Goal: Information Seeking & Learning: Learn about a topic

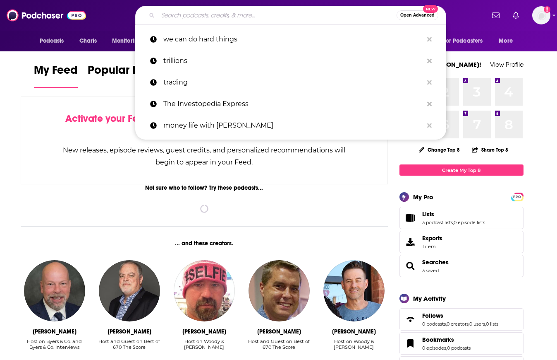
click at [296, 20] on input "Search podcasts, credits, & more..." at bounding box center [277, 15] width 239 height 13
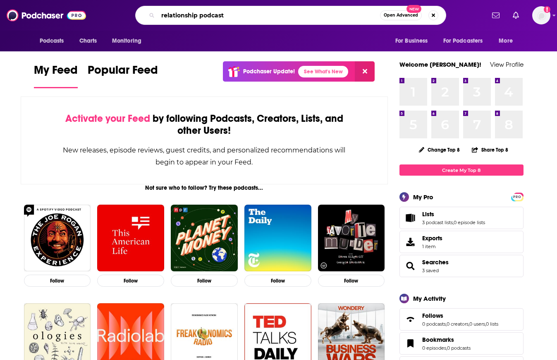
type input "relationship podcast"
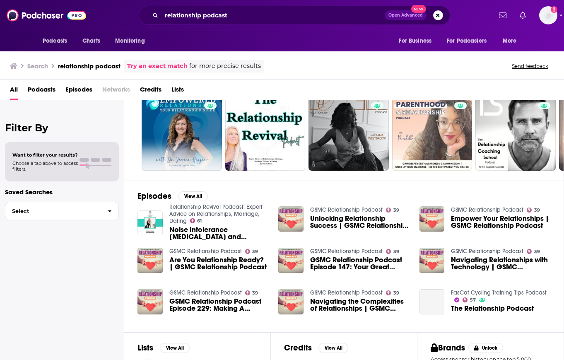
scroll to position [128, 0]
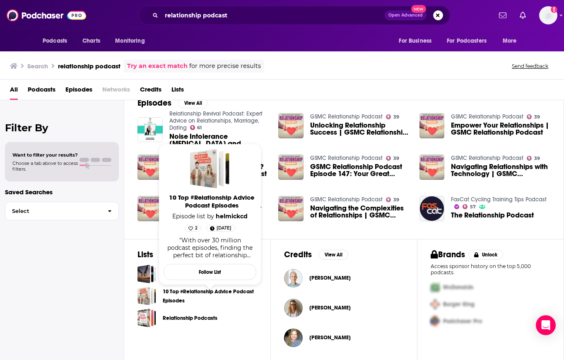
click at [213, 288] on span "10 Top #Relationship Advice Podcast Episodes Episode list by helmickcd 2 Feb 12…" at bounding box center [209, 214] width 103 height 151
click at [168, 292] on link "10 Top #Relationship Advice Podcast Episodes" at bounding box center [210, 296] width 94 height 18
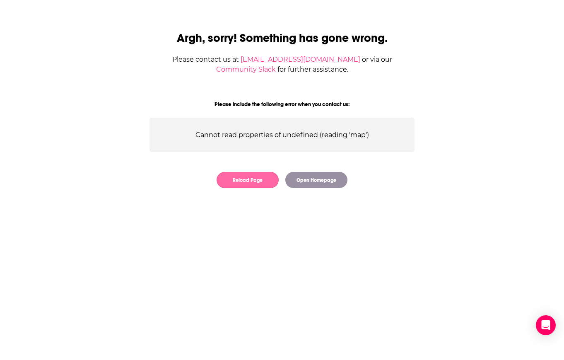
click at [245, 179] on button "Reload Page" at bounding box center [247, 180] width 62 height 16
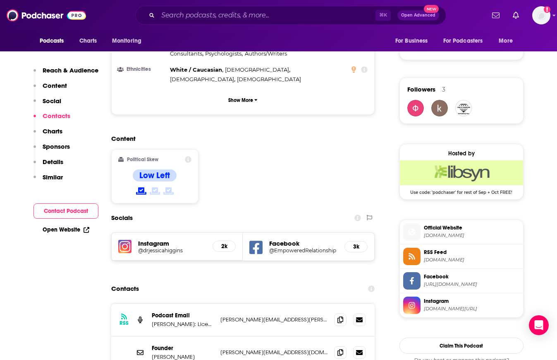
scroll to position [671, 0]
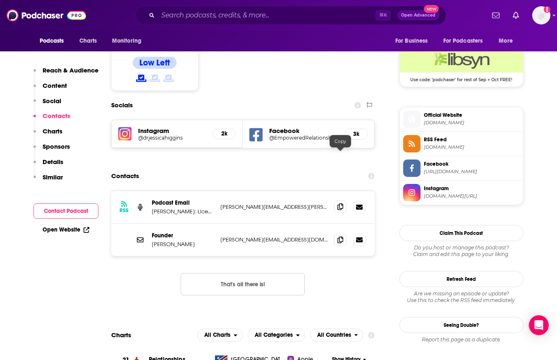
click at [338, 203] on icon at bounding box center [341, 206] width 6 height 7
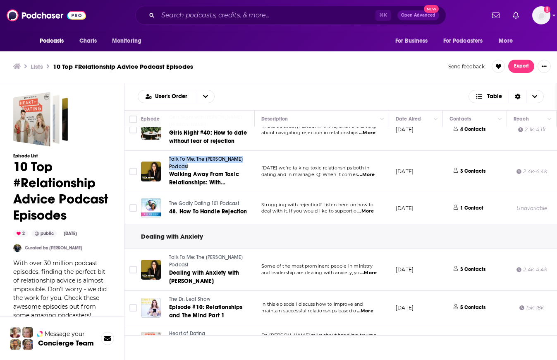
scroll to position [208, 0]
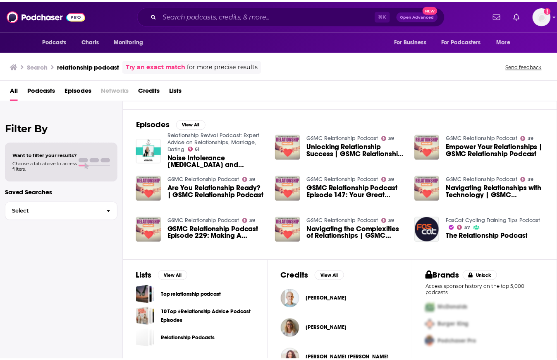
scroll to position [128, 0]
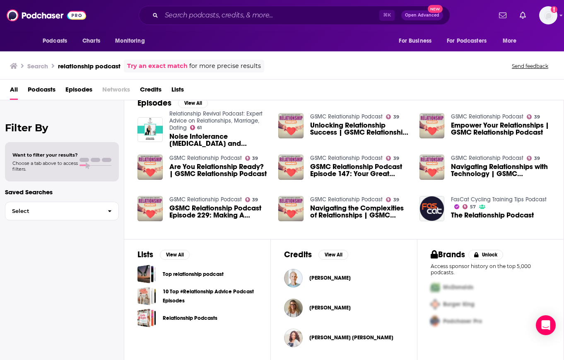
click at [217, 274] on link "Top relationship podcast" at bounding box center [193, 273] width 61 height 9
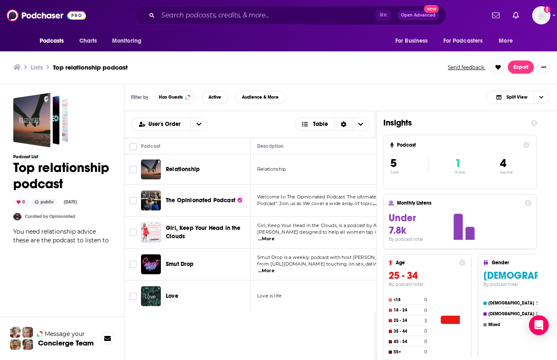
scroll to position [2, 0]
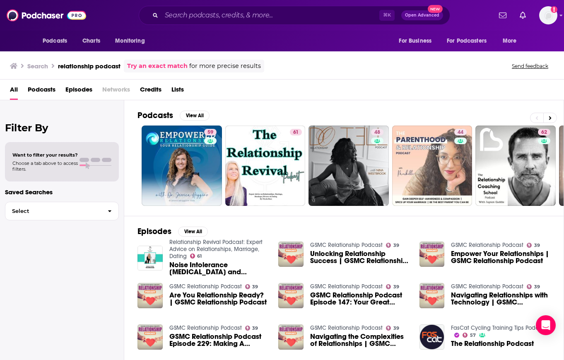
scroll to position [128, 0]
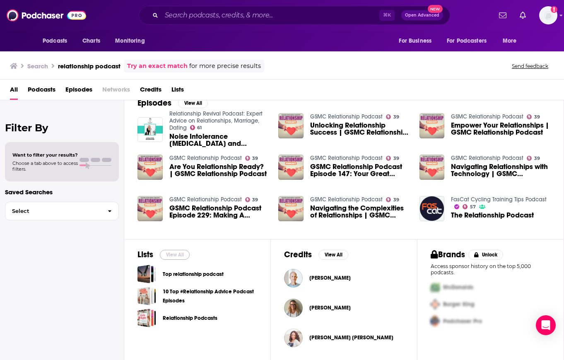
click at [176, 251] on button "View All" at bounding box center [175, 255] width 30 height 10
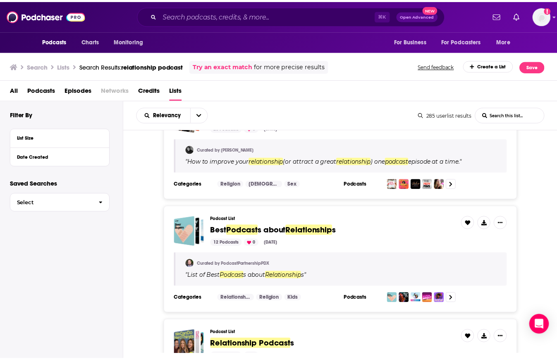
scroll to position [375, 0]
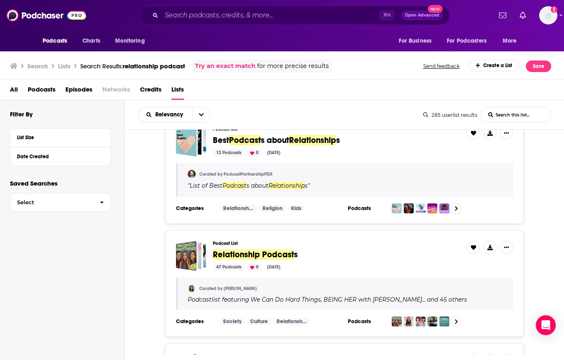
click at [250, 252] on span "Relationship Podcast" at bounding box center [253, 254] width 81 height 10
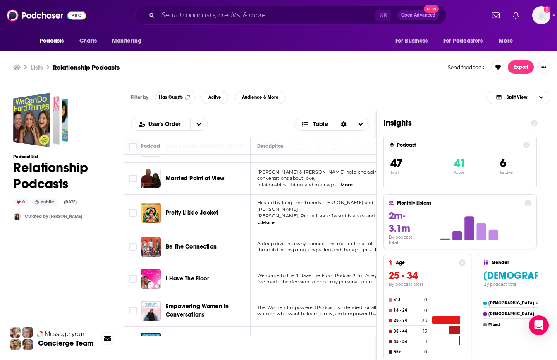
scroll to position [2, 0]
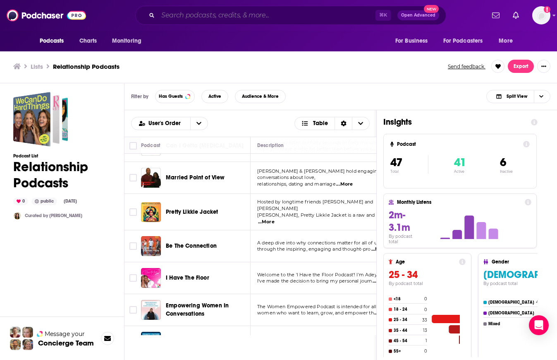
click at [223, 19] on input "Search podcasts, credits, & more..." at bounding box center [267, 15] width 218 height 13
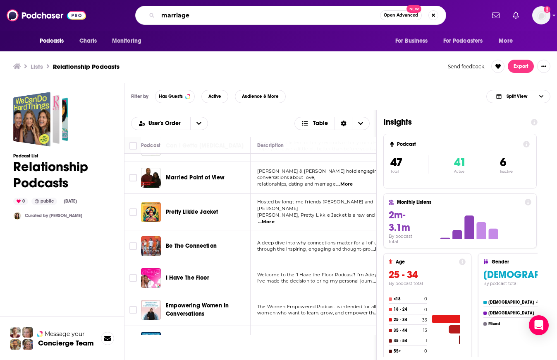
type input "marriage"
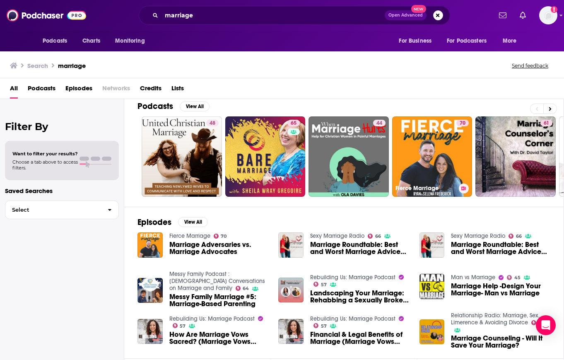
scroll to position [96, 0]
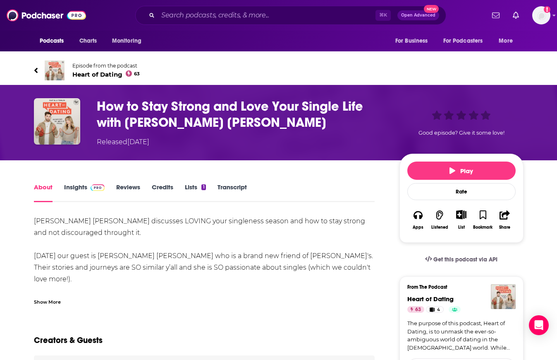
click at [115, 111] on h1 "How to Stay Strong and Love Your Single Life with Stephanie May Wilson" at bounding box center [242, 114] width 290 height 32
click at [78, 63] on span "Episode from the podcast" at bounding box center [106, 65] width 68 height 6
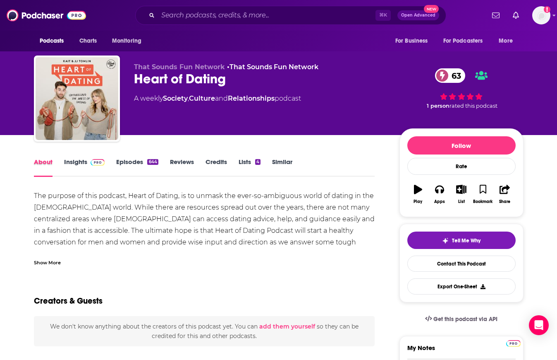
click at [56, 161] on div "About" at bounding box center [49, 167] width 30 height 19
click at [63, 162] on div "About" at bounding box center [49, 167] width 30 height 19
click at [79, 162] on link "Insights" at bounding box center [84, 167] width 41 height 19
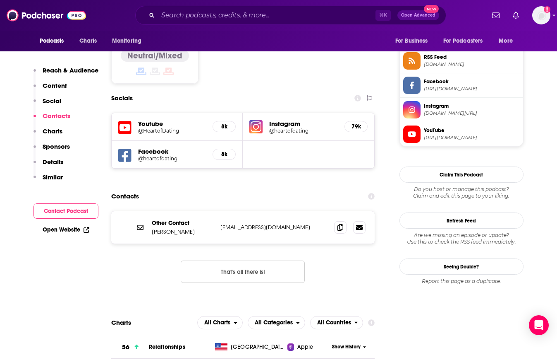
scroll to position [684, 0]
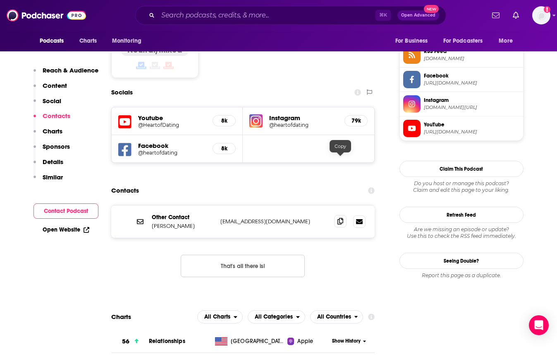
click at [341, 218] on icon at bounding box center [341, 221] width 6 height 7
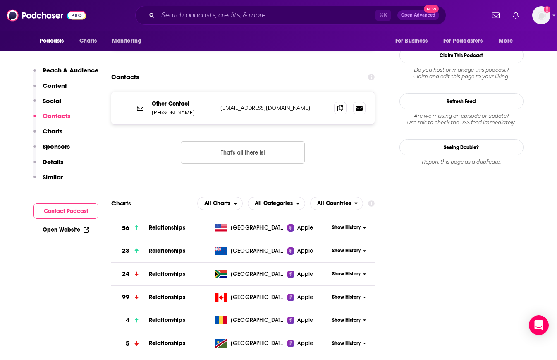
scroll to position [686, 0]
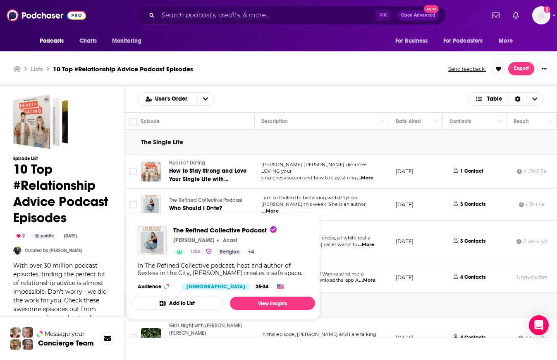
click at [182, 198] on span "The Refined Collective Podcast" at bounding box center [205, 200] width 73 height 6
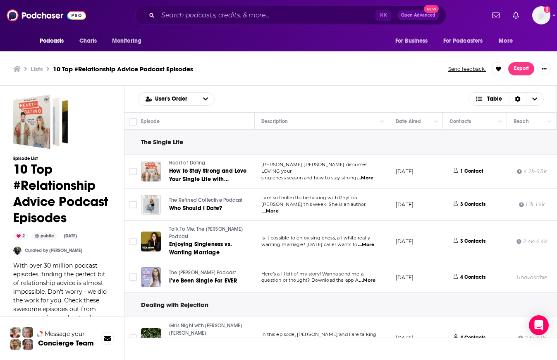
click at [172, 199] on span "The Refined Collective Podcast" at bounding box center [205, 200] width 73 height 6
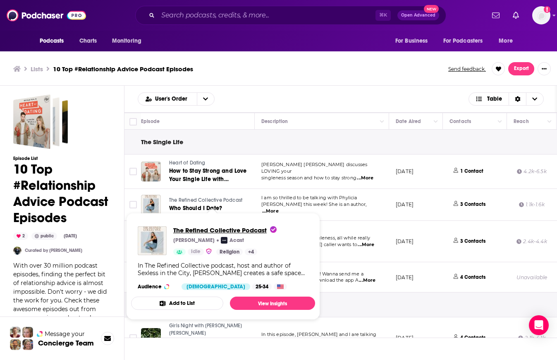
click at [206, 230] on span "The Refined Collective Podcast" at bounding box center [224, 230] width 103 height 8
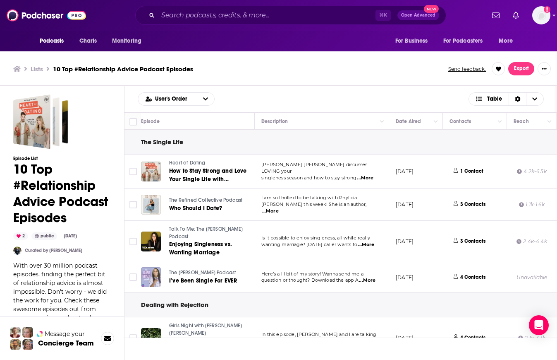
click at [206, 226] on div "Podcasts Charts Monitoring ⌘ K Open Advanced New For Business For Podcasters Mo…" at bounding box center [278, 181] width 557 height 362
click at [161, 236] on div "Talk To Me: The Debra Fileta Podcast Enjoying Singleness vs. Wanting Marriage" at bounding box center [198, 241] width 114 height 31
click at [142, 236] on div at bounding box center [151, 241] width 20 height 20
click at [176, 230] on span "Talk To Me: The [PERSON_NAME] Podcast" at bounding box center [206, 232] width 74 height 13
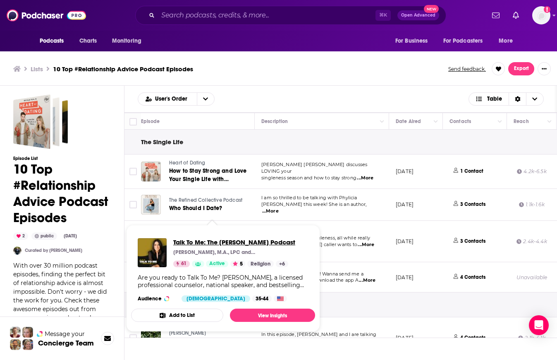
click at [187, 240] on span "Talk To Me: The [PERSON_NAME] Podcast" at bounding box center [234, 242] width 122 height 8
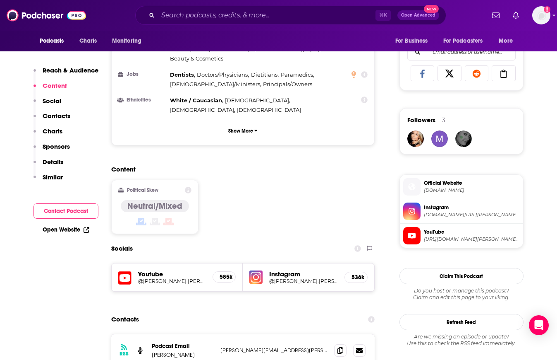
scroll to position [617, 0]
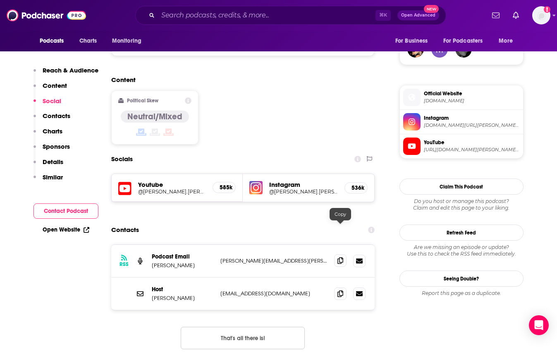
click at [340, 257] on icon at bounding box center [341, 260] width 6 height 7
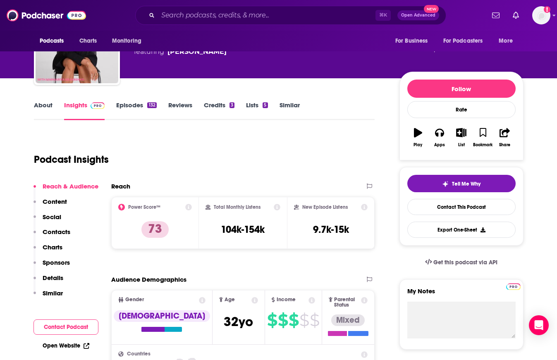
scroll to position [0, 0]
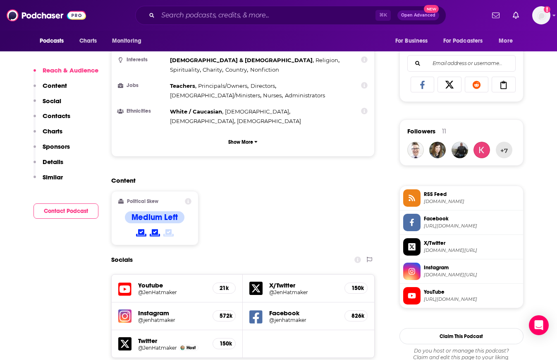
scroll to position [685, 0]
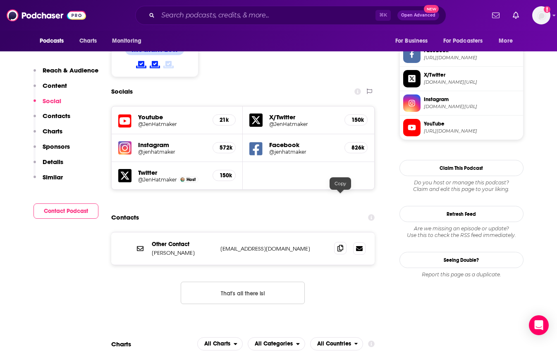
click at [338, 245] on icon at bounding box center [341, 248] width 6 height 7
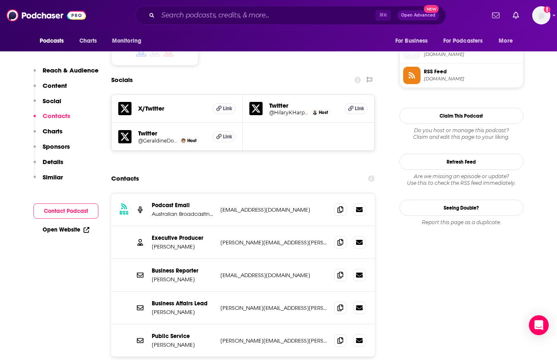
scroll to position [680, 0]
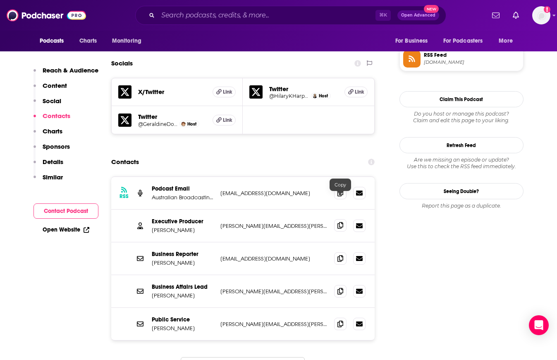
click at [342, 222] on icon at bounding box center [341, 225] width 6 height 7
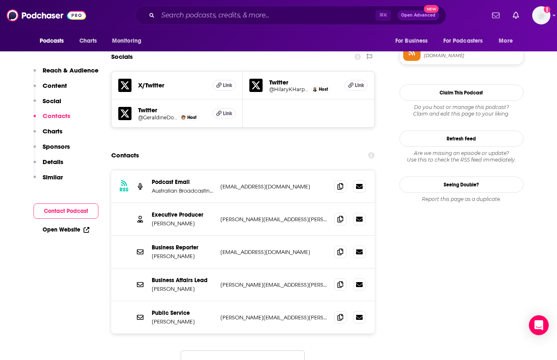
scroll to position [692, 0]
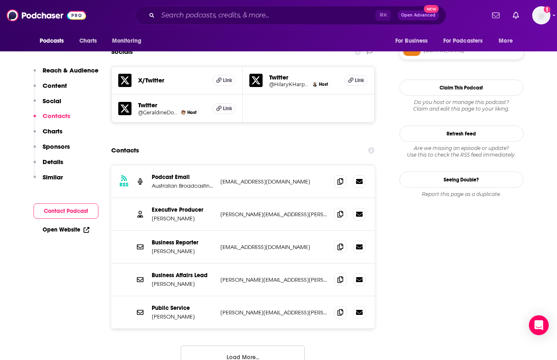
click at [255, 345] on button "Load More..." at bounding box center [243, 356] width 124 height 22
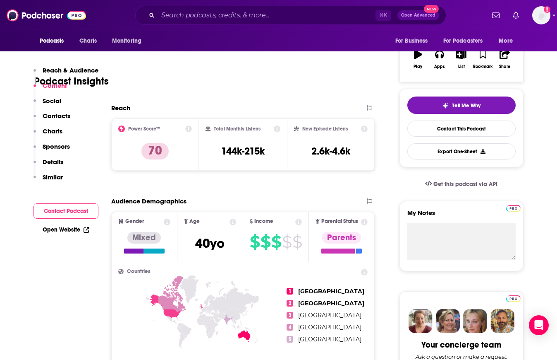
scroll to position [0, 0]
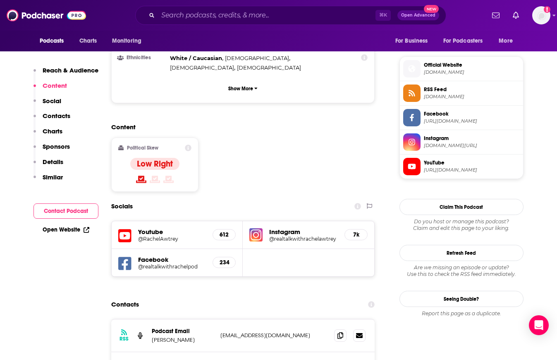
scroll to position [581, 0]
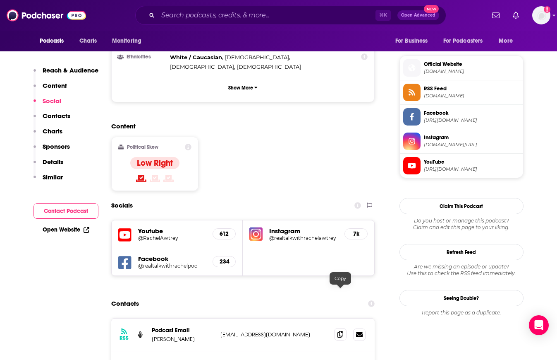
click at [339, 331] on icon at bounding box center [341, 334] width 6 height 7
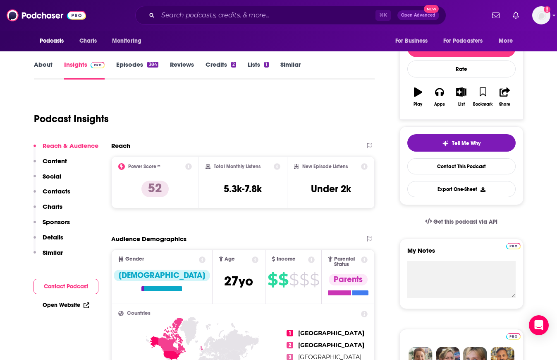
scroll to position [0, 0]
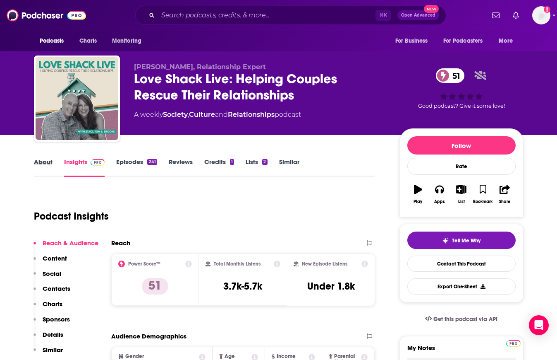
click at [52, 165] on div "About" at bounding box center [49, 167] width 30 height 19
click at [51, 165] on link "About" at bounding box center [43, 167] width 19 height 19
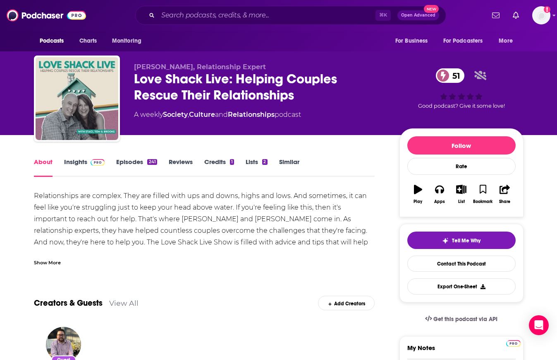
click at [77, 164] on link "Insights" at bounding box center [84, 167] width 41 height 19
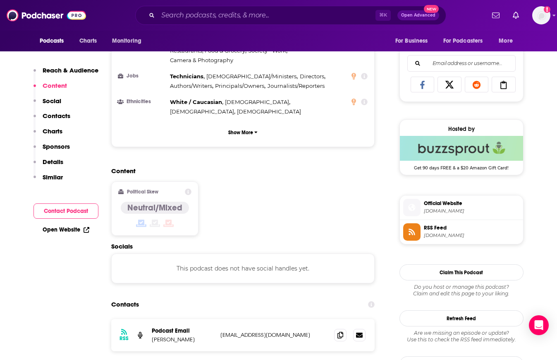
scroll to position [525, 0]
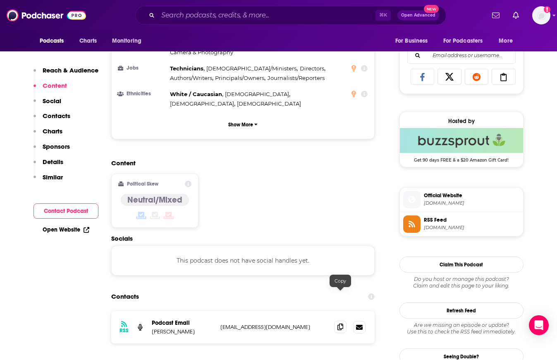
click at [337, 320] on span at bounding box center [340, 326] width 12 height 12
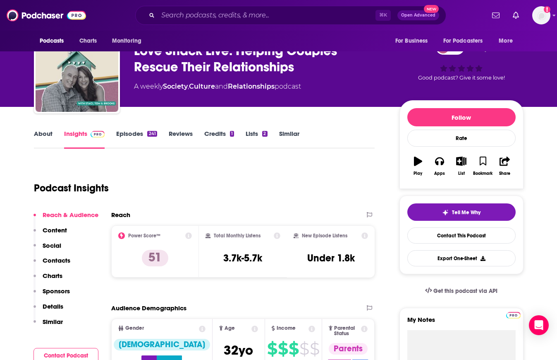
scroll to position [113, 0]
